Goal: Information Seeking & Learning: Learn about a topic

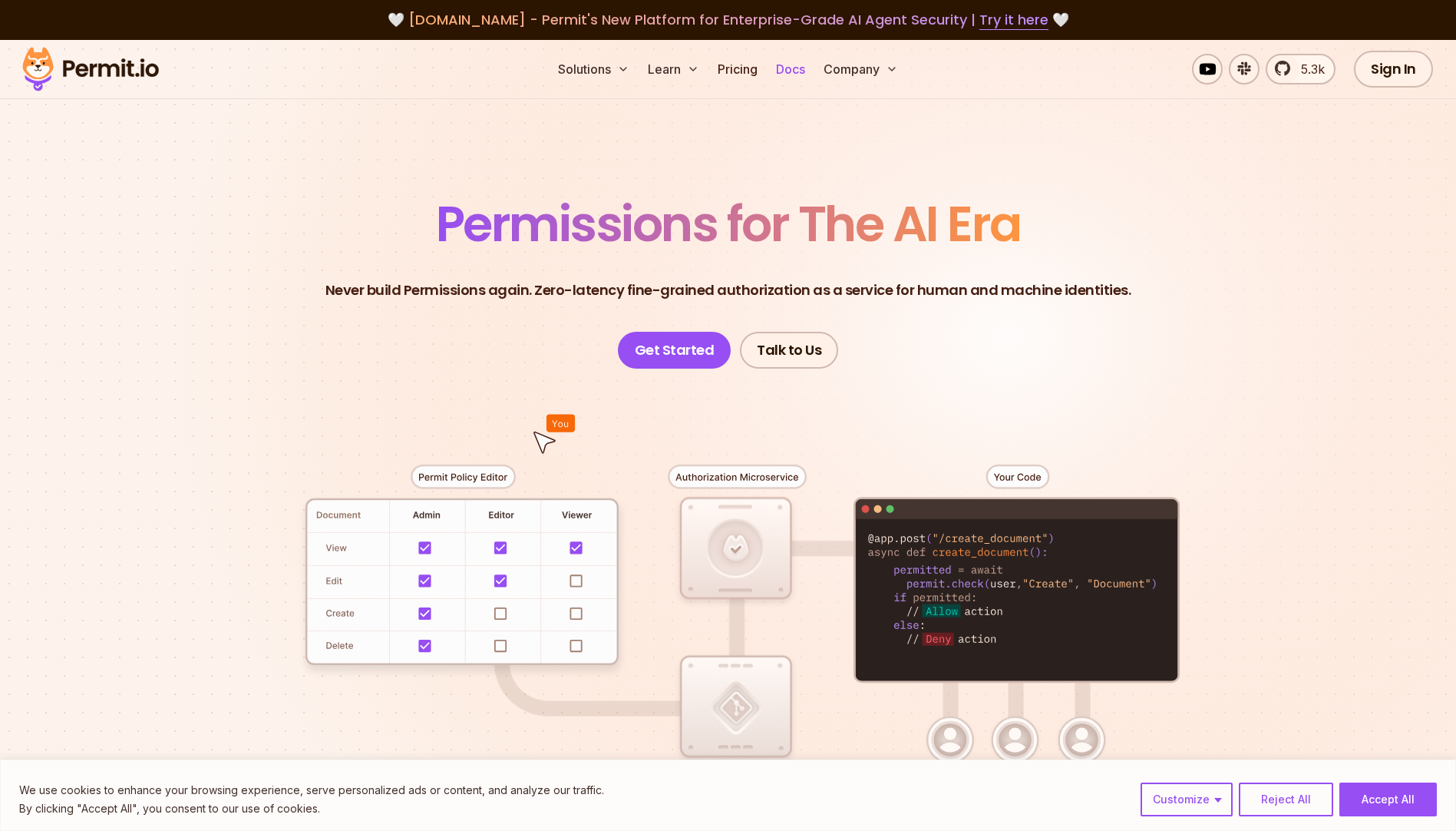
click at [800, 68] on link "Docs" at bounding box center [790, 69] width 41 height 31
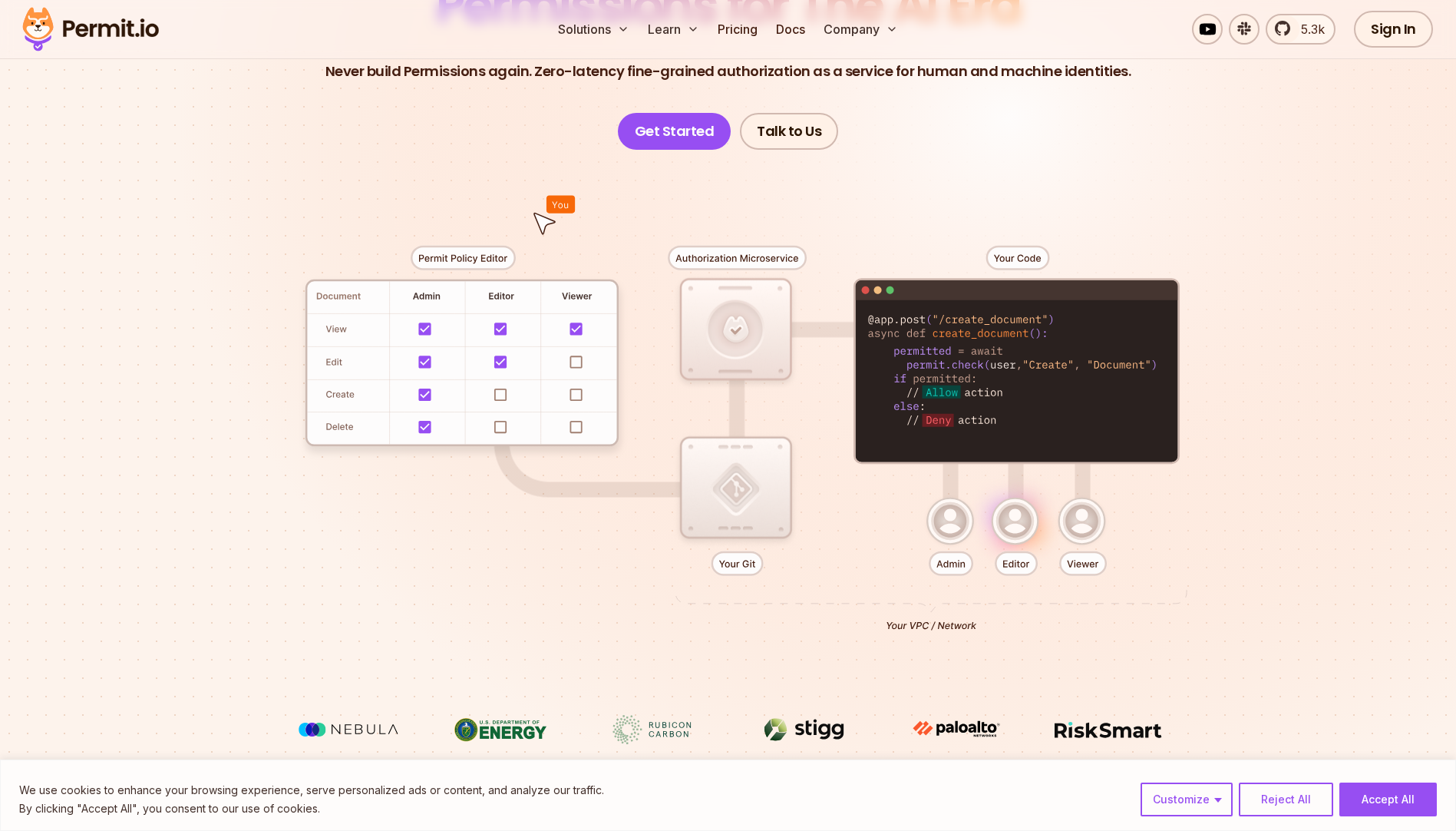
scroll to position [222, 0]
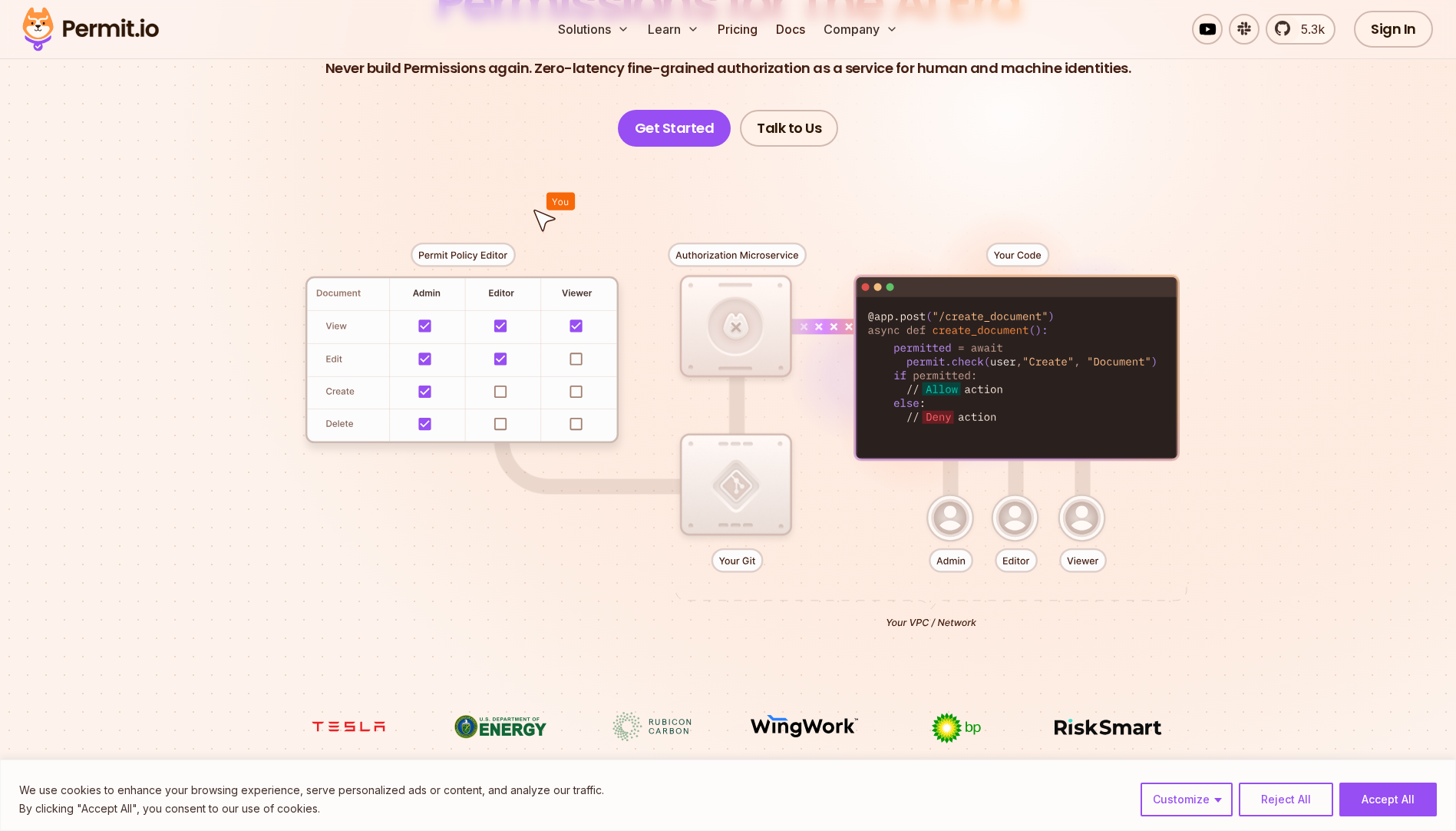
click at [545, 213] on div at bounding box center [729, 429] width 1075 height 565
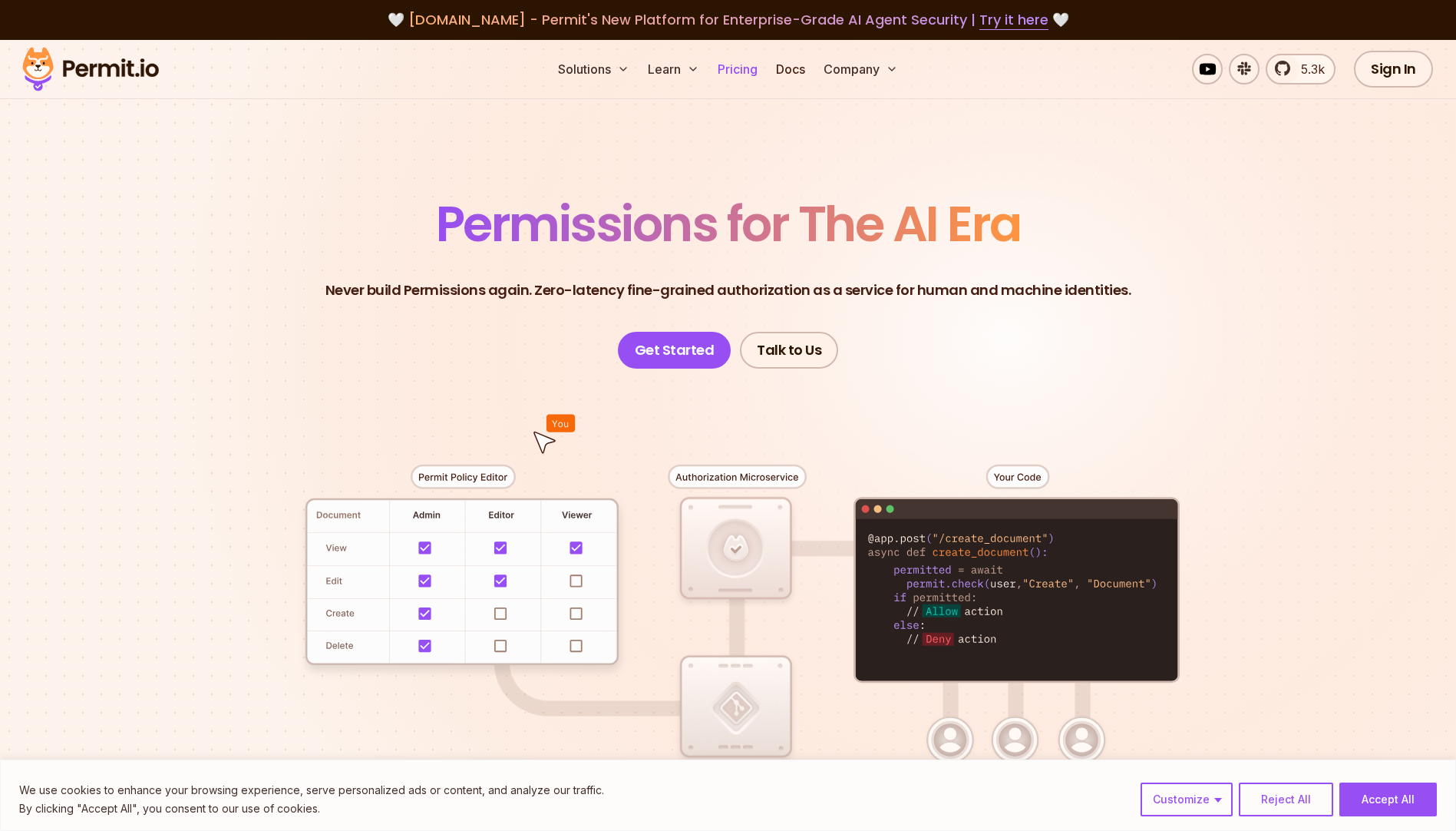
click at [743, 72] on link "Pricing" at bounding box center [737, 69] width 52 height 31
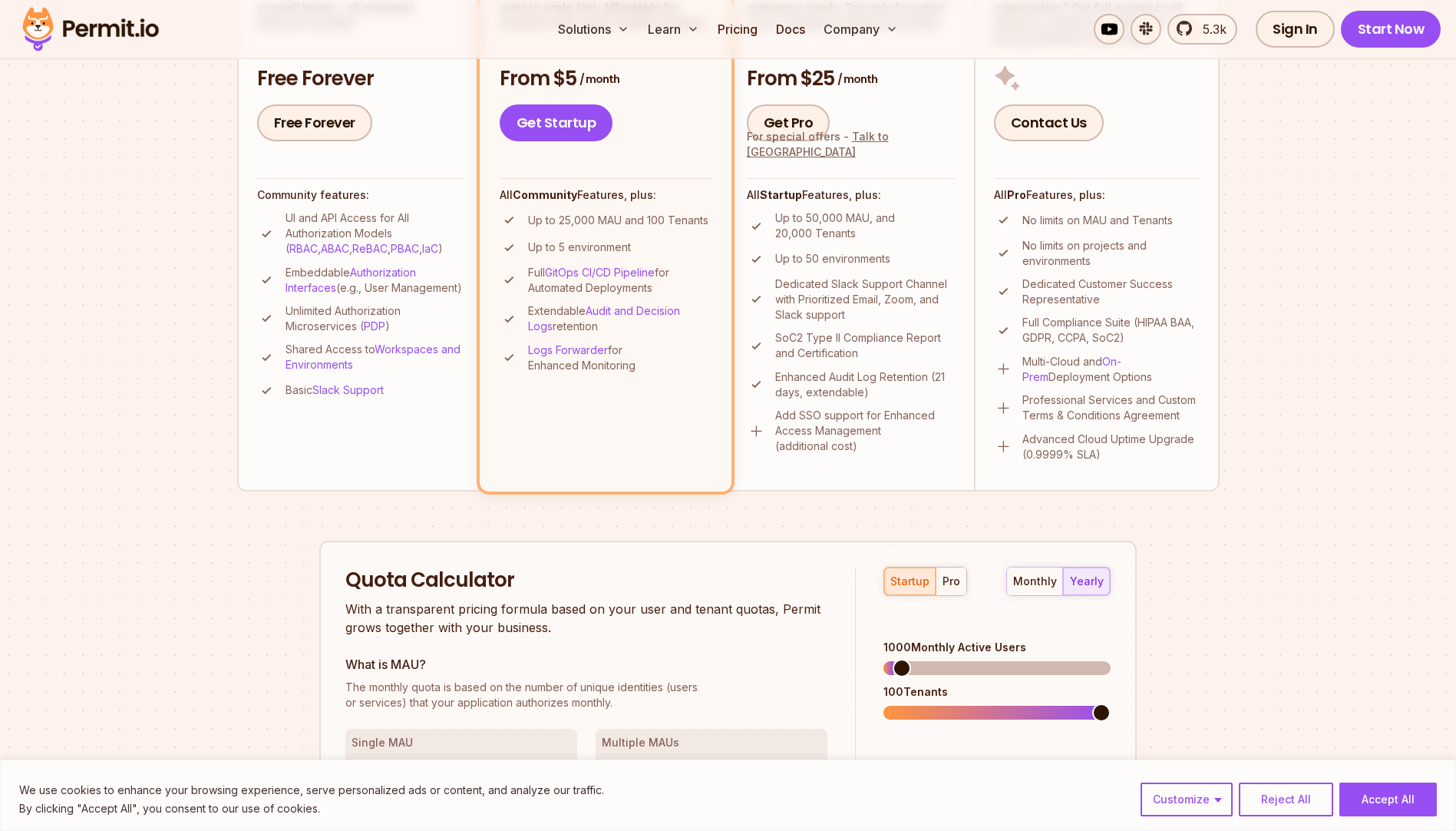
scroll to position [4194, 0]
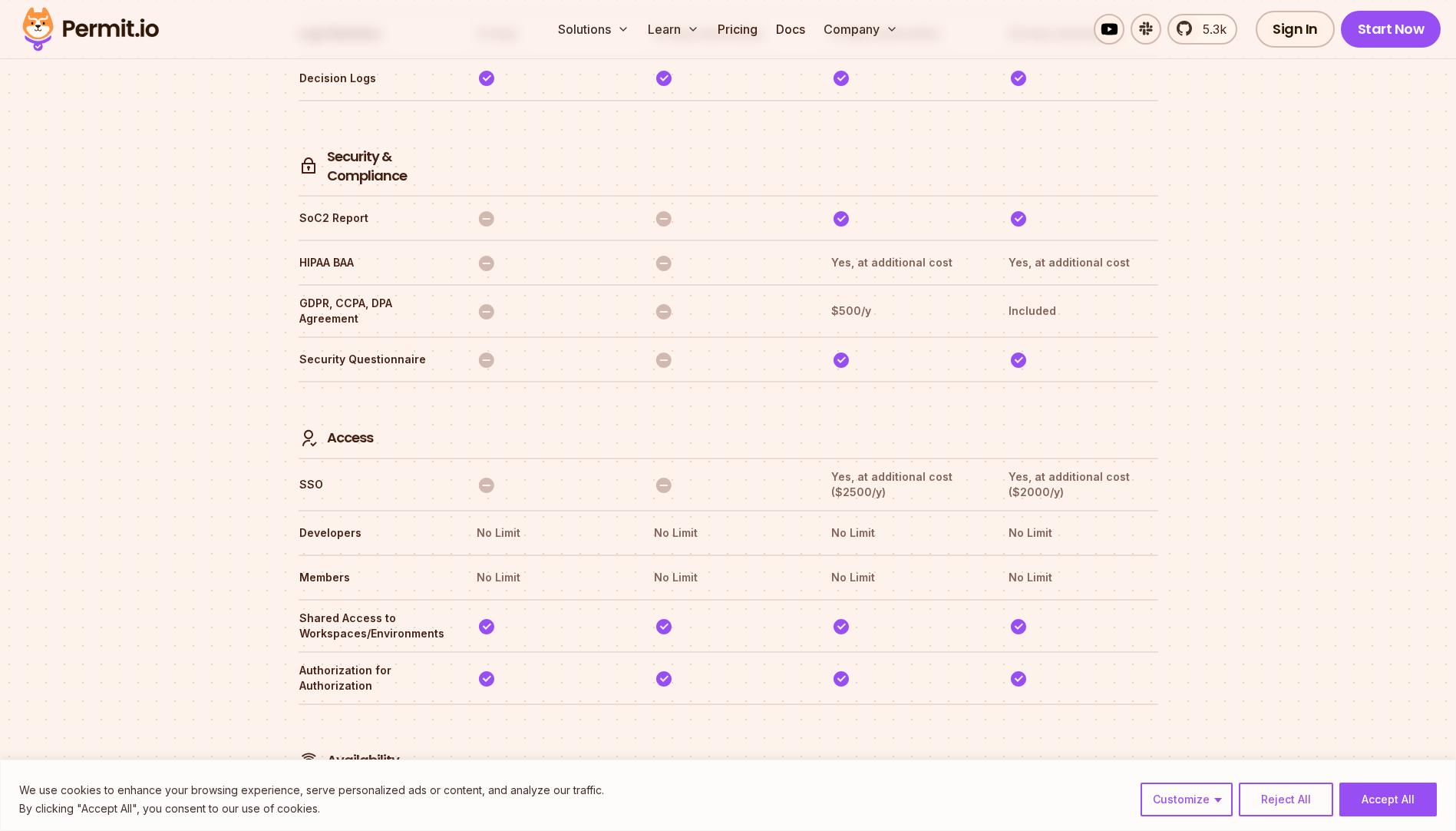
click at [543, 392] on th at bounding box center [550, 420] width 149 height 57
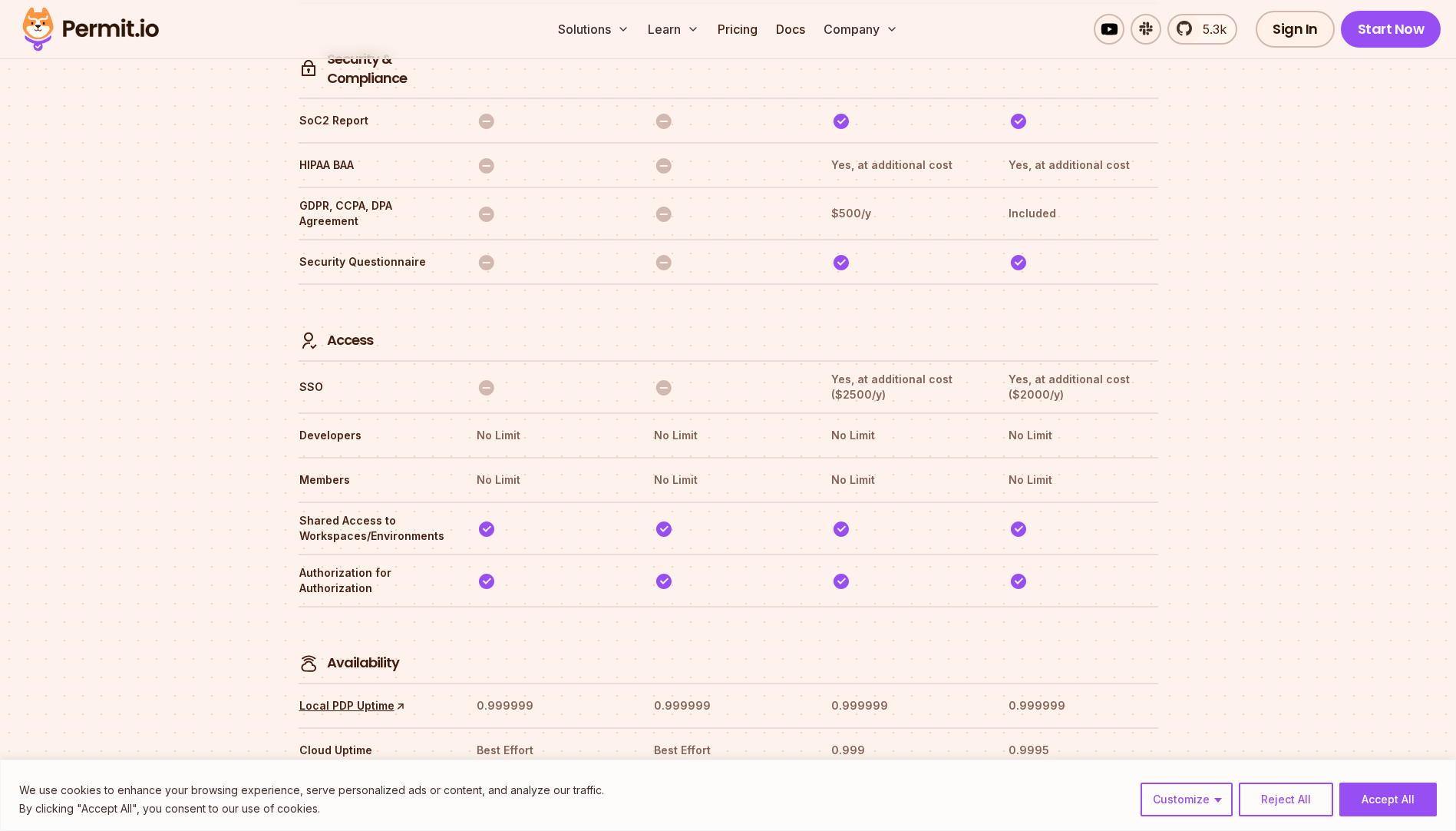
scroll to position [4290, 0]
